Goal: Task Accomplishment & Management: Complete application form

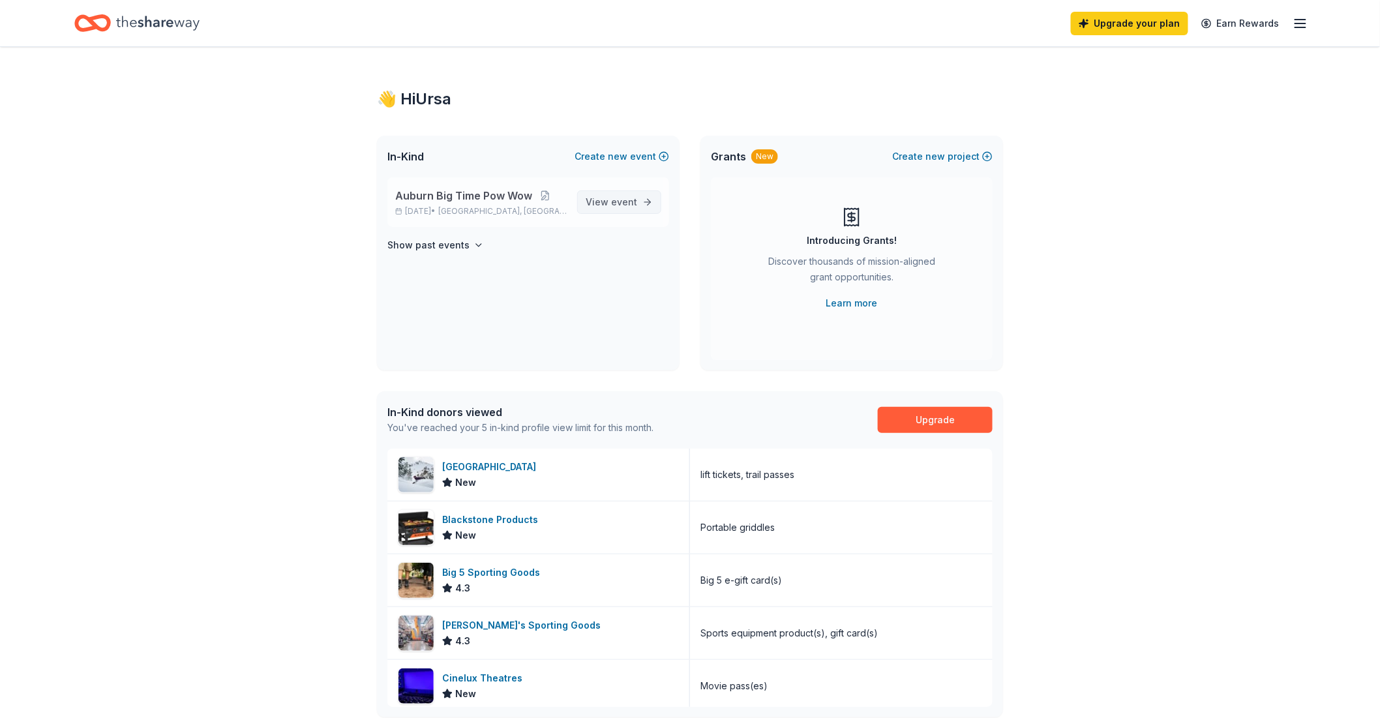
click at [648, 201] on link "View event" at bounding box center [619, 201] width 84 height 23
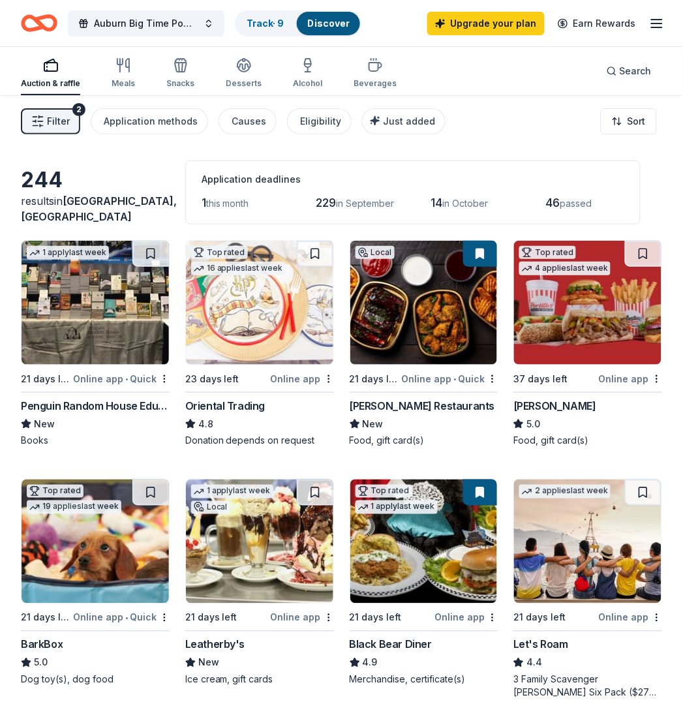
click at [50, 66] on icon "button" at bounding box center [51, 65] width 16 height 16
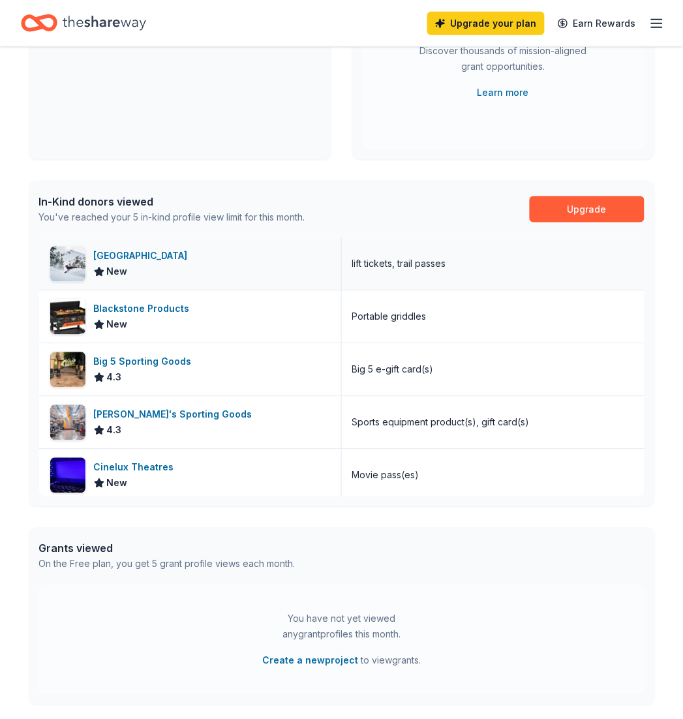
scroll to position [217, 0]
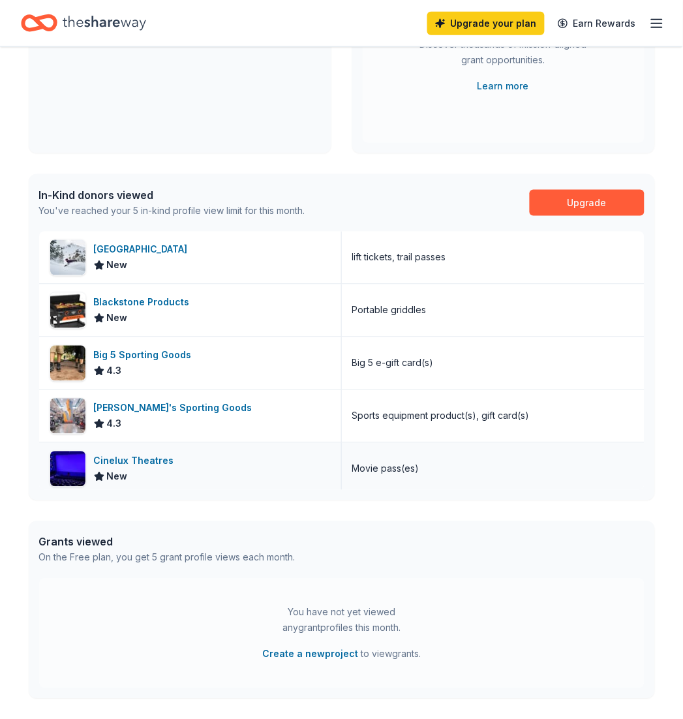
click at [262, 465] on div "Cinelux Theatres New" at bounding box center [190, 469] width 303 height 52
click at [128, 351] on div "Big 5 Sporting Goods" at bounding box center [145, 356] width 103 height 16
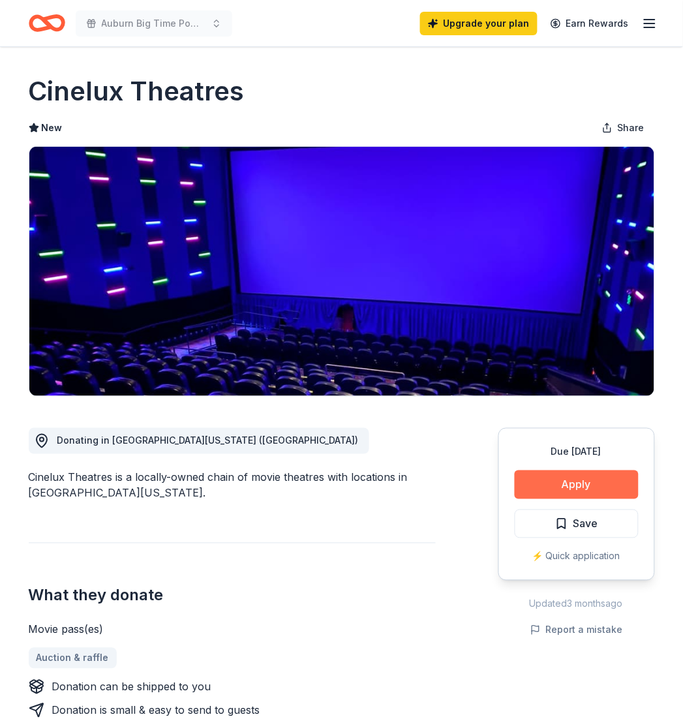
click at [575, 477] on button "Apply" at bounding box center [577, 484] width 124 height 29
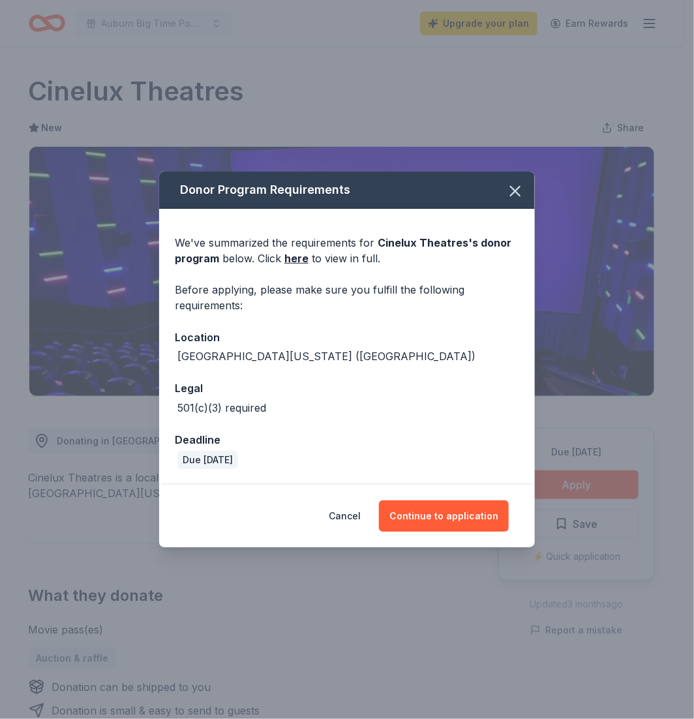
click at [490, 532] on div "Cancel Continue to application" at bounding box center [347, 516] width 376 height 63
click at [460, 519] on button "Continue to application" at bounding box center [444, 515] width 130 height 31
